Goal: Transaction & Acquisition: Purchase product/service

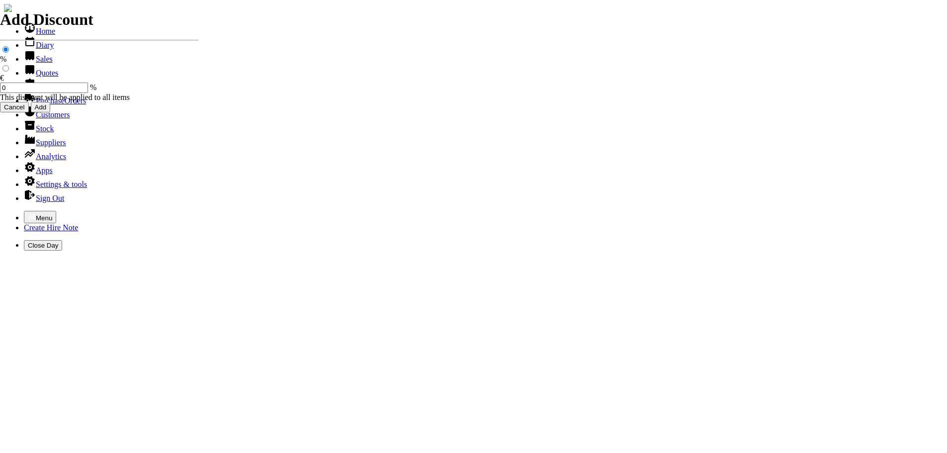
select select "HO"
click at [28, 212] on icon "button" at bounding box center [32, 216] width 8 height 8
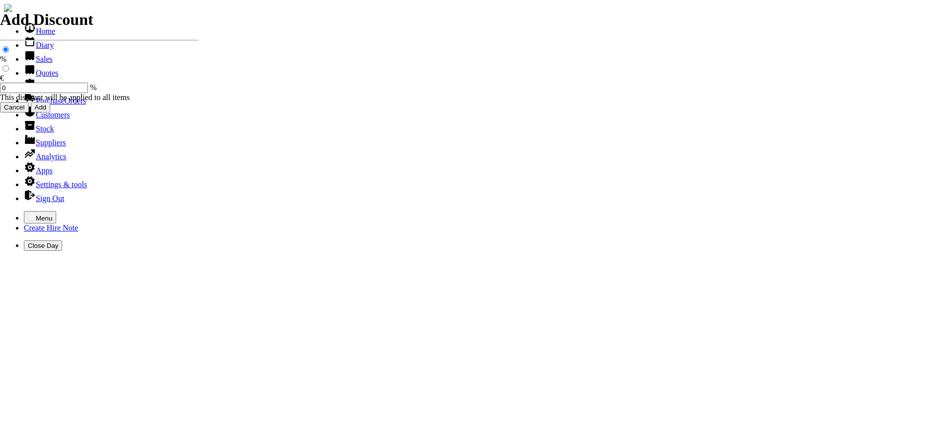
click at [31, 119] on link "Customers" at bounding box center [47, 114] width 46 height 8
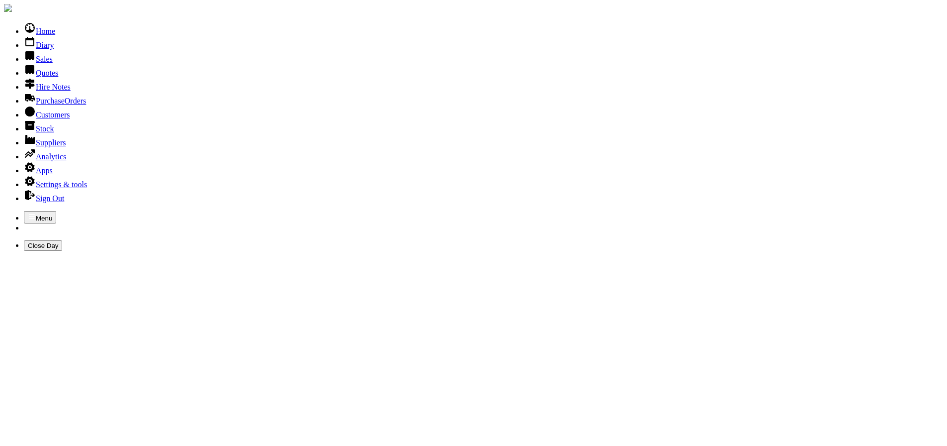
type input "KILDARE CPUNTY"
type input "[GEOGRAPHIC_DATA]"
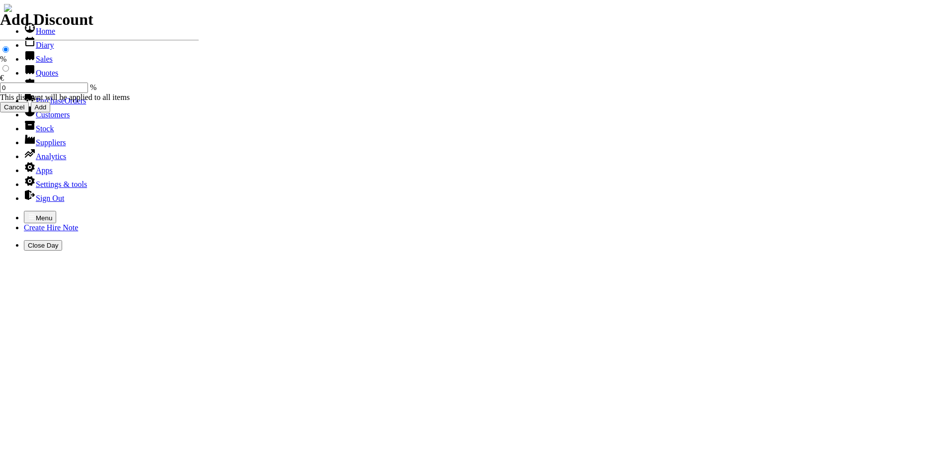
select select "HO"
click at [28, 212] on icon "button" at bounding box center [32, 216] width 8 height 8
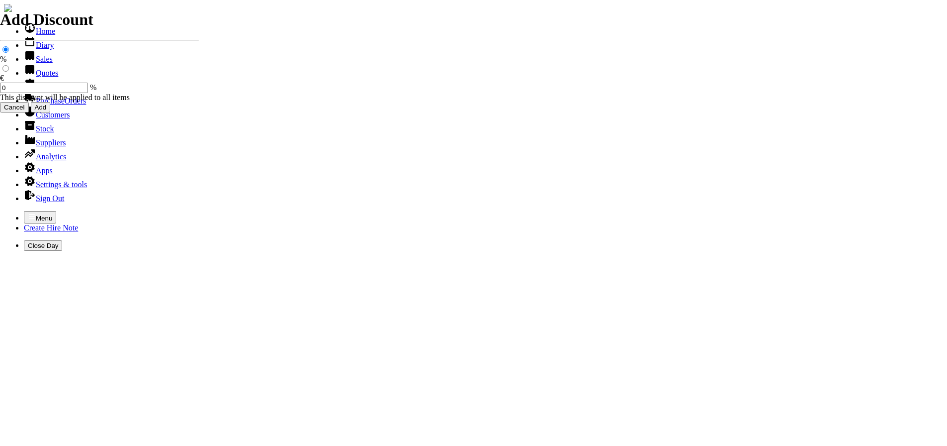
click at [28, 63] on link "Sales" at bounding box center [38, 59] width 29 height 8
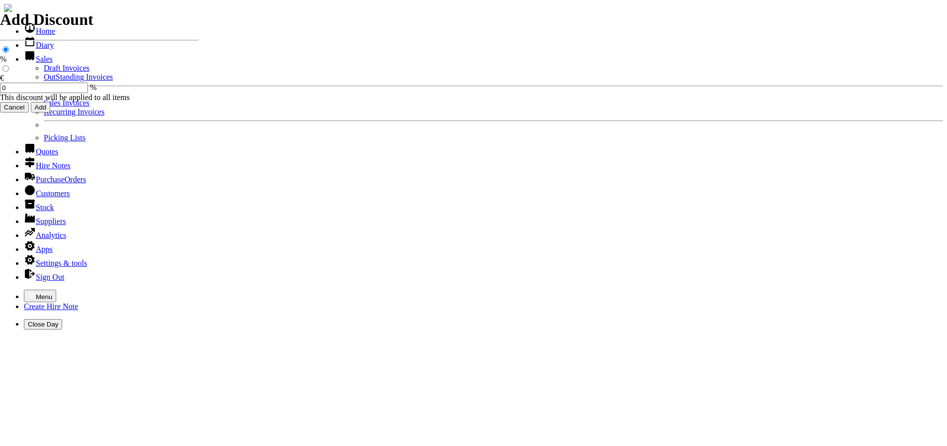
click at [44, 107] on link "Sales Invoices" at bounding box center [67, 102] width 46 height 8
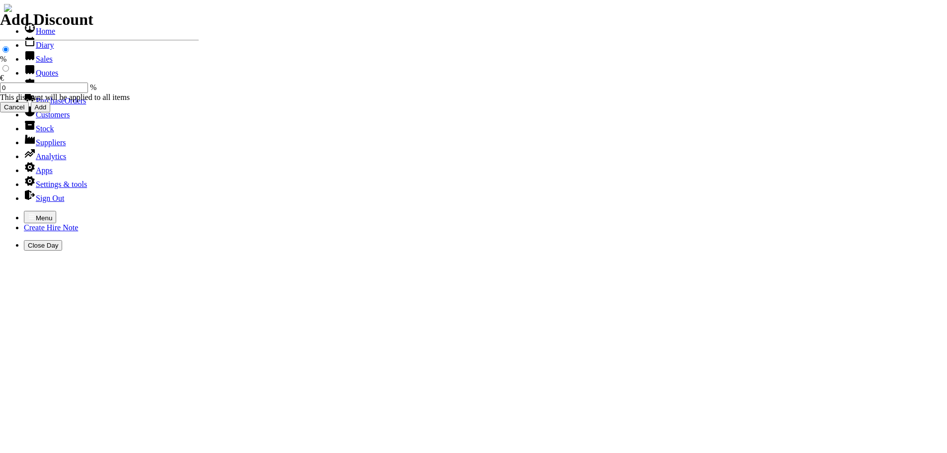
select select "HO"
type input "CURRAGH LAW"
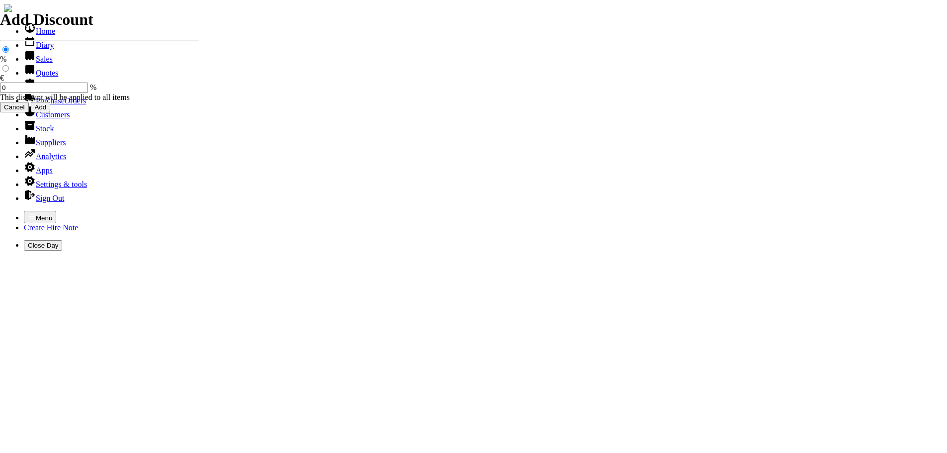
type input "john"
type input "spurious goods"
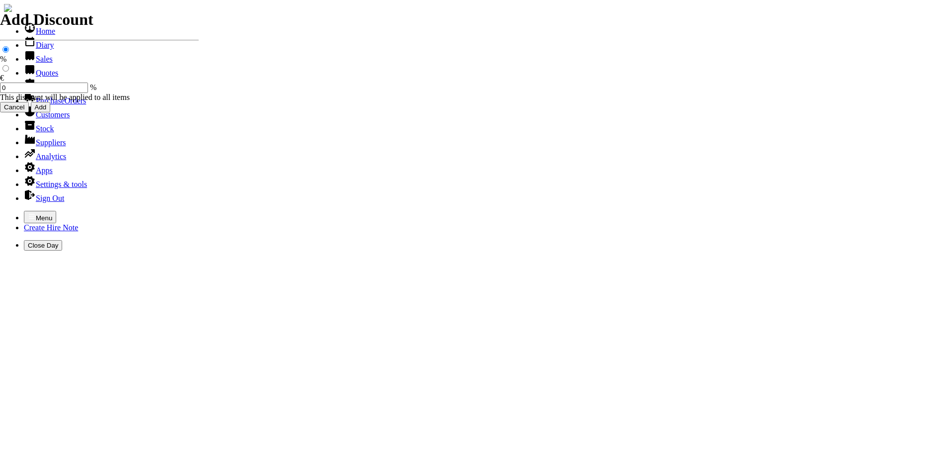
type input "s"
type input "5 LITRES ROUND UP ( BIACTIVE ) WEED KILLER"
type input "119.00"
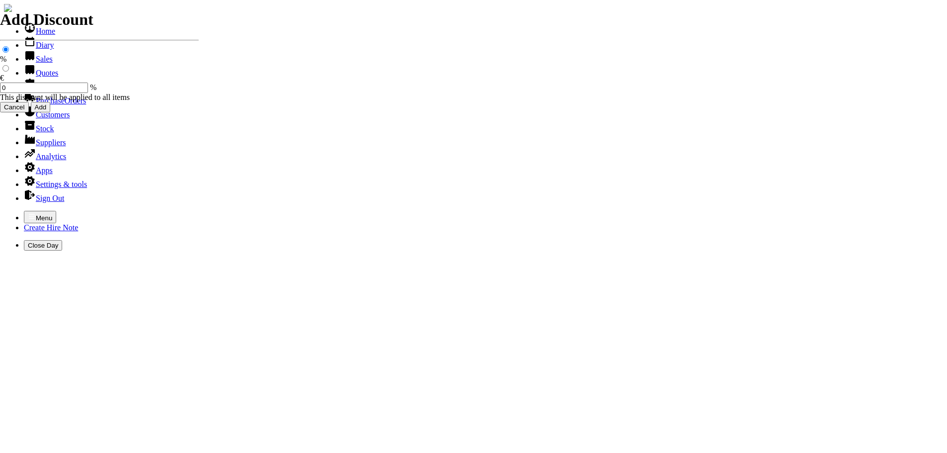
type input "101514"
type input "colman@curraghlawn.ie"
type input "John Melia"
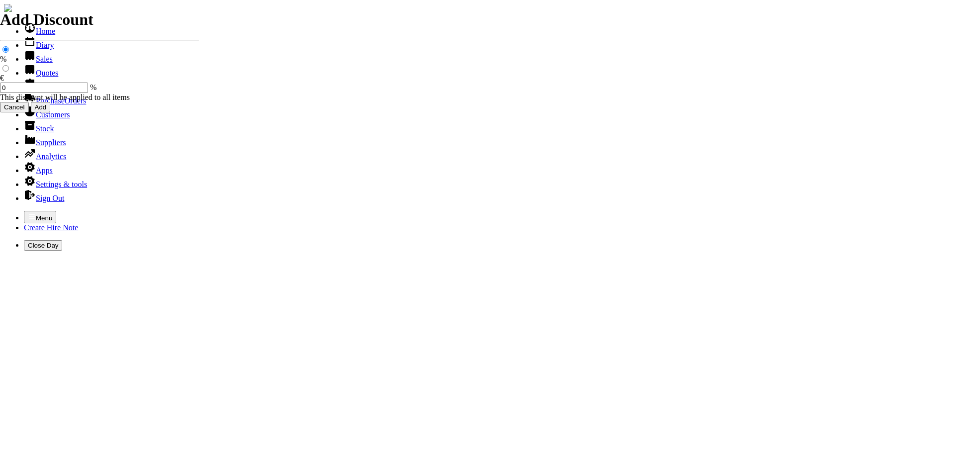
select select "HO"
click at [29, 214] on icon "button" at bounding box center [32, 216] width 6 height 4
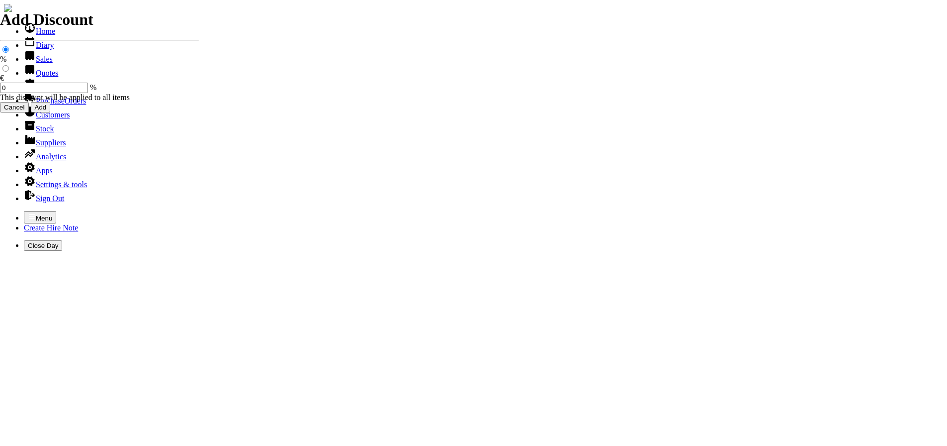
click at [38, 77] on link "Quotes" at bounding box center [41, 73] width 34 height 8
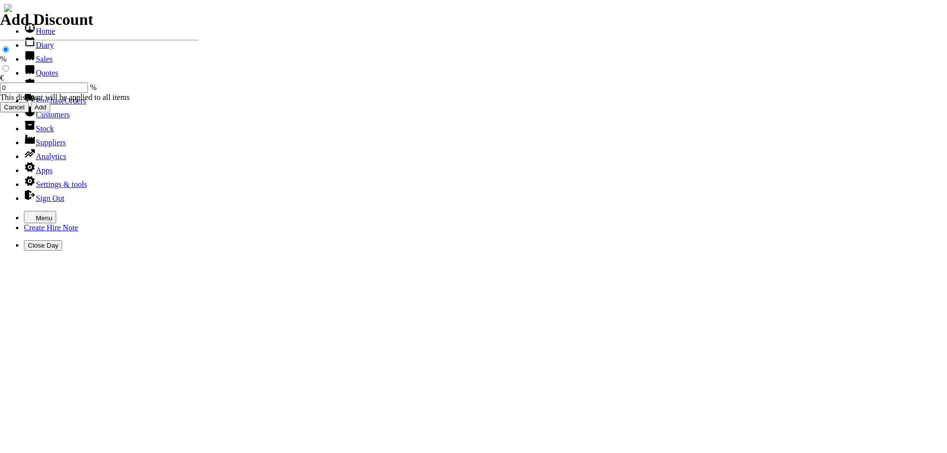
select select "HO"
type input "j"
type input "400547045"
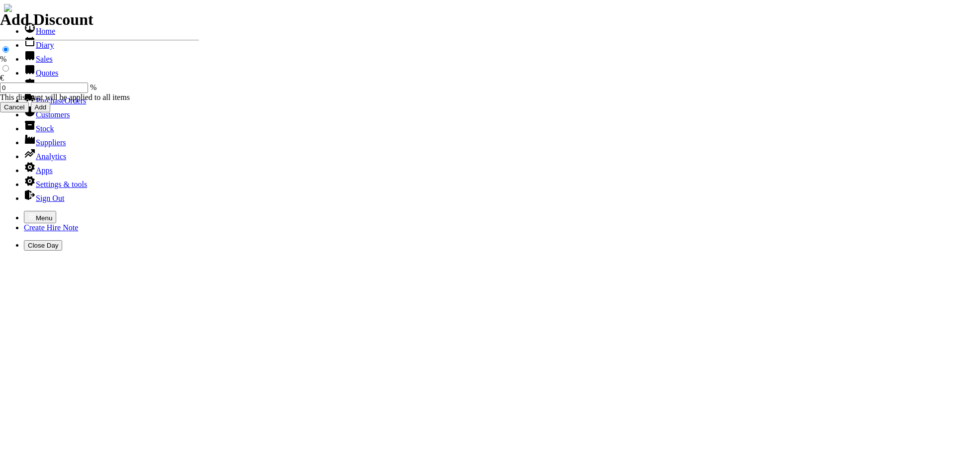
type input "101509"
type input "[EMAIL_ADDRESS][DOMAIN_NAME]"
type input "john tynan / dave herbert"
type input "22/09/2025"
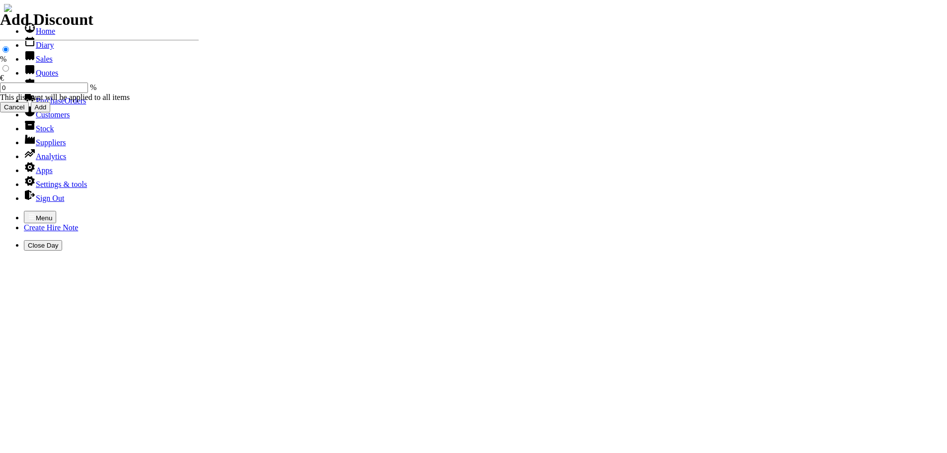
click at [28, 212] on icon "button" at bounding box center [32, 216] width 8 height 8
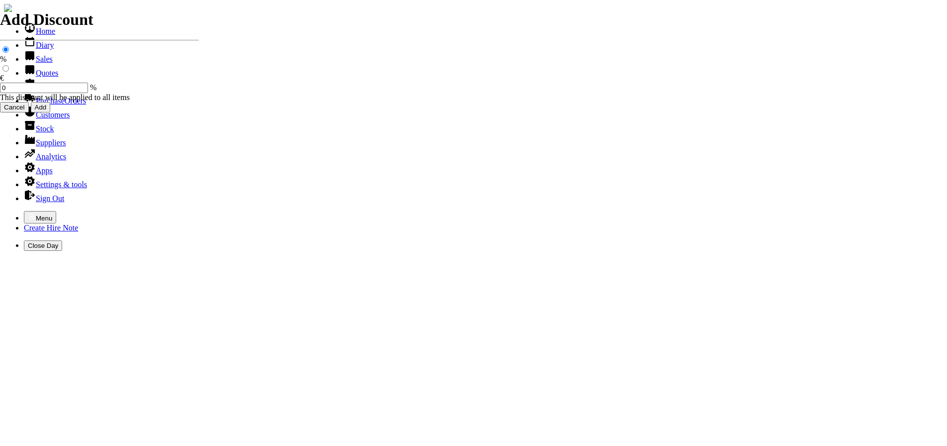
click at [34, 63] on link "Sales" at bounding box center [38, 59] width 29 height 8
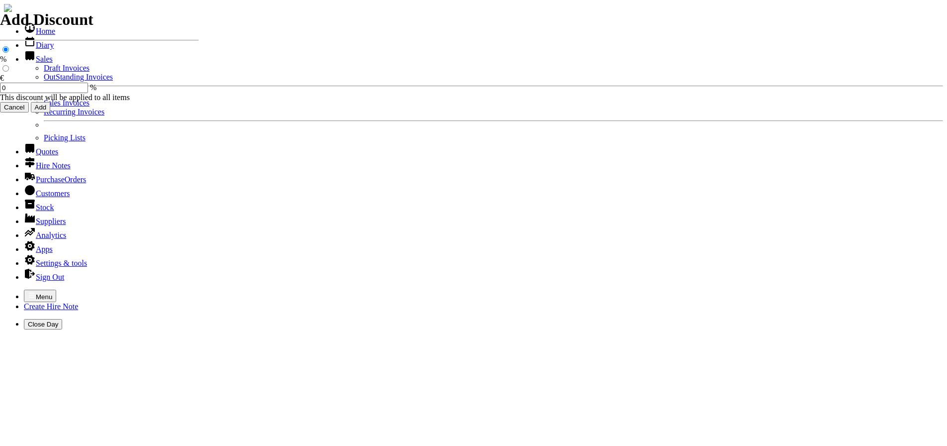
click at [41, 63] on link "Sales" at bounding box center [38, 59] width 29 height 8
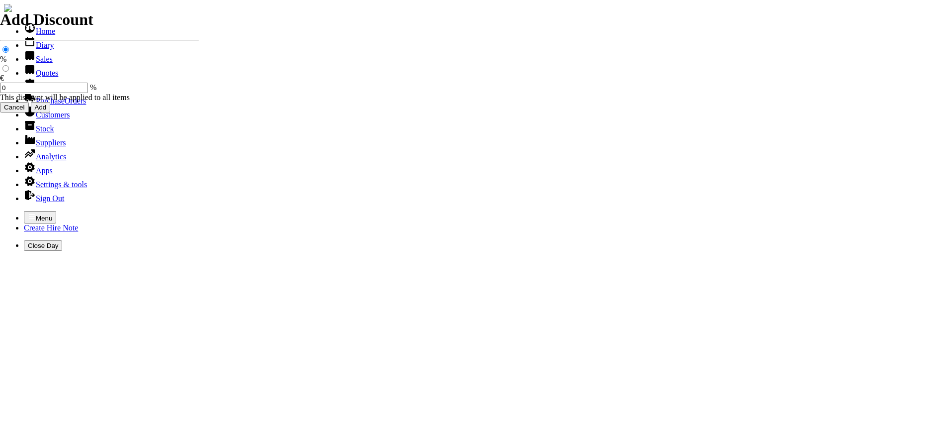
click at [43, 77] on link "Quotes" at bounding box center [41, 73] width 34 height 8
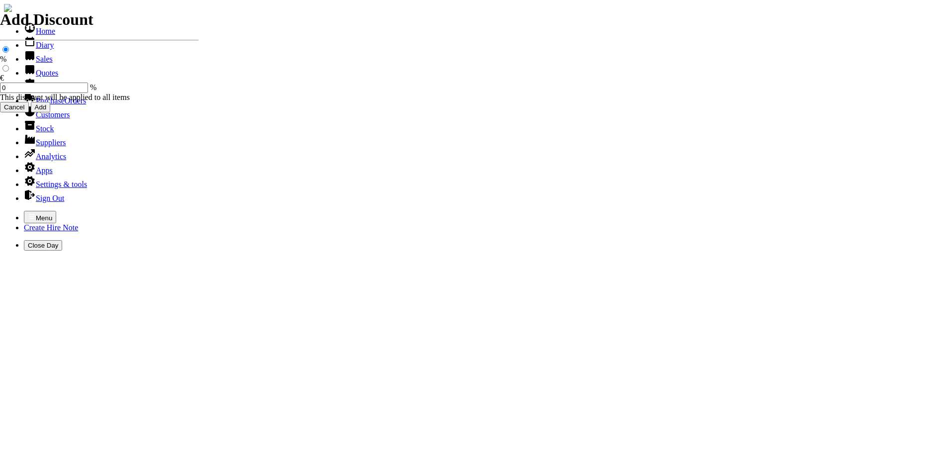
select select "HO"
select select "3"
type input "101515"
type input "[EMAIL_ADDRESS][DOMAIN_NAME]"
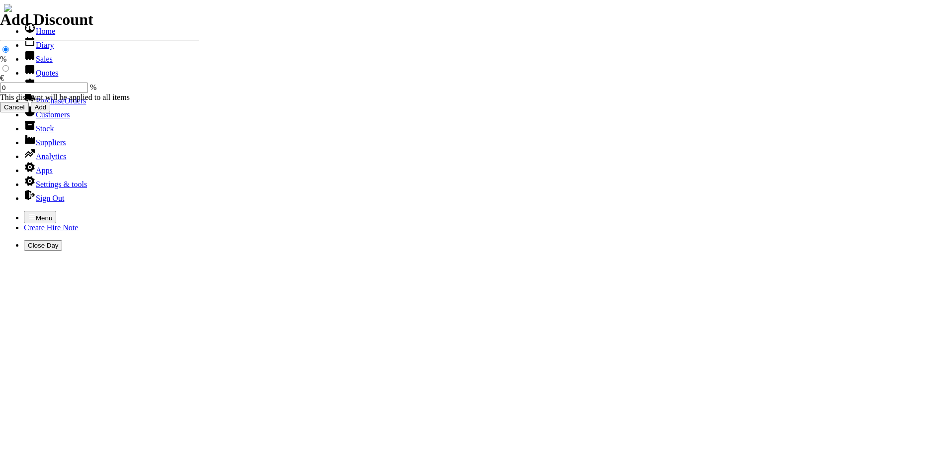
type input "john tynan / dave herbert"
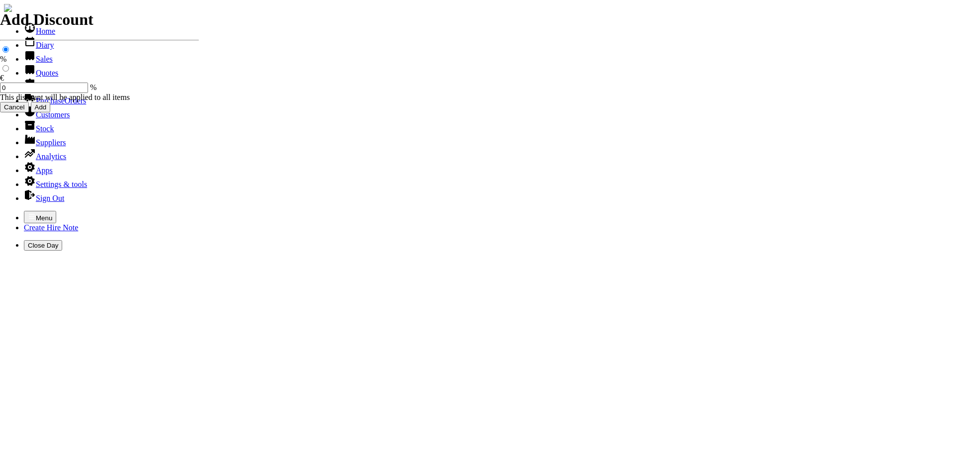
type input "a"
type input "jtynan@kildarecoco.ie"
